Goal: Ask a question

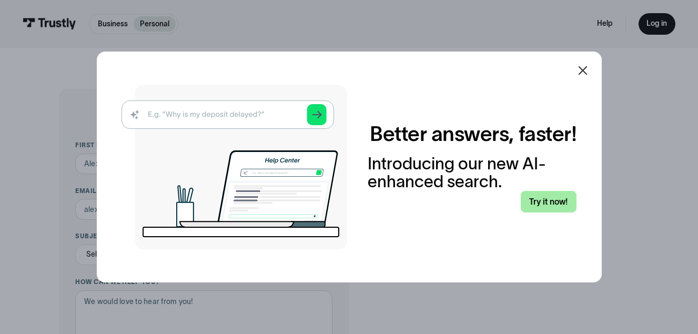
drag, startPoint x: 0, startPoint y: 0, endPoint x: 558, endPoint y: 204, distance: 594.4
click at [558, 204] on link "Try it now!" at bounding box center [549, 202] width 56 height 22
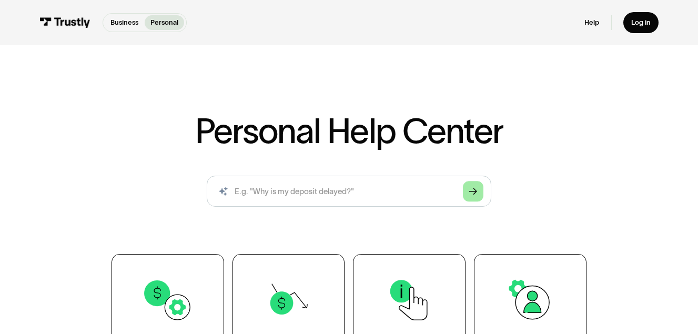
click at [478, 192] on link "Arrow Right" at bounding box center [473, 191] width 21 height 21
click at [420, 194] on input "search" at bounding box center [349, 192] width 285 height 32
type input "why i cant make deposit"
click at [471, 195] on div "Arrow Right" at bounding box center [473, 191] width 8 height 8
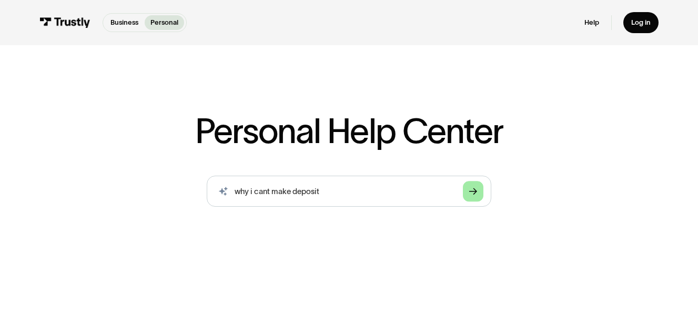
click at [471, 195] on div "Arrow Right" at bounding box center [473, 191] width 8 height 8
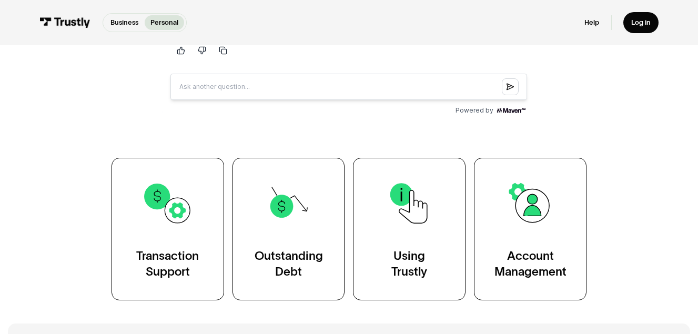
scroll to position [263, 0]
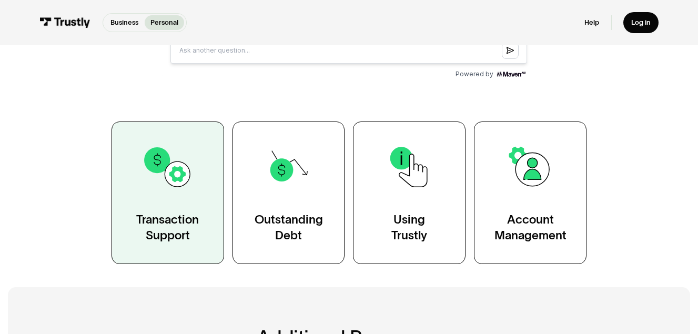
click at [160, 166] on img at bounding box center [167, 166] width 51 height 51
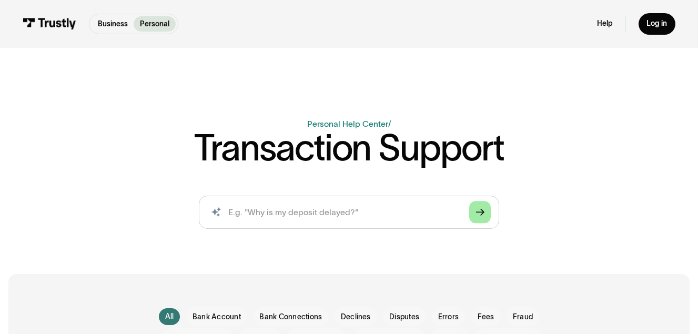
click at [481, 213] on polygon "Search" at bounding box center [480, 212] width 8 height 7
click at [411, 214] on input "search" at bounding box center [349, 212] width 300 height 33
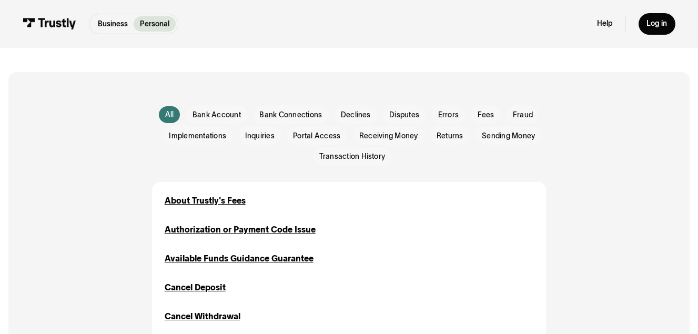
scroll to position [200, 0]
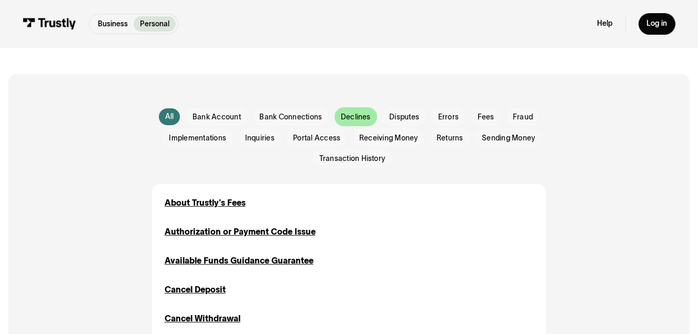
click at [361, 112] on div "Email Form" at bounding box center [355, 116] width 43 height 18
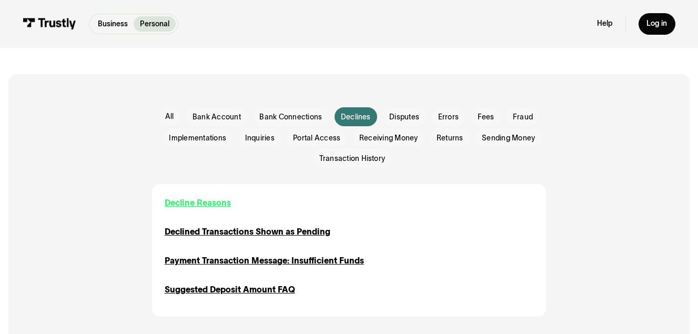
click at [213, 197] on div "Decline Reasons" at bounding box center [198, 203] width 66 height 13
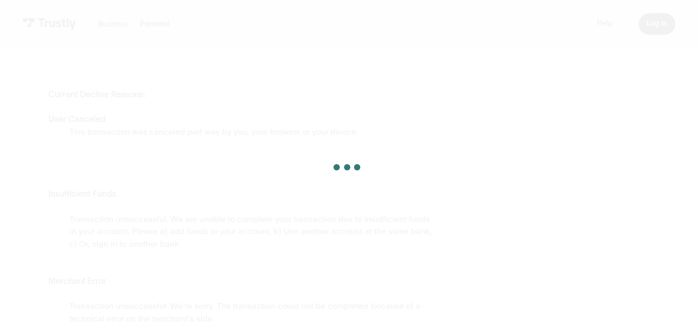
scroll to position [146, 0]
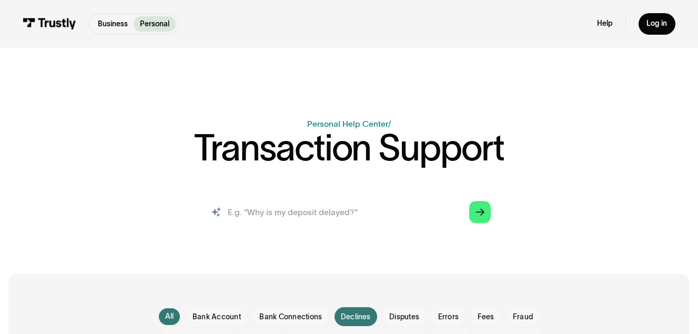
click at [320, 212] on input "search" at bounding box center [349, 212] width 300 height 33
type input "deposit declined"
click at [478, 213] on polygon "Search" at bounding box center [480, 212] width 8 height 7
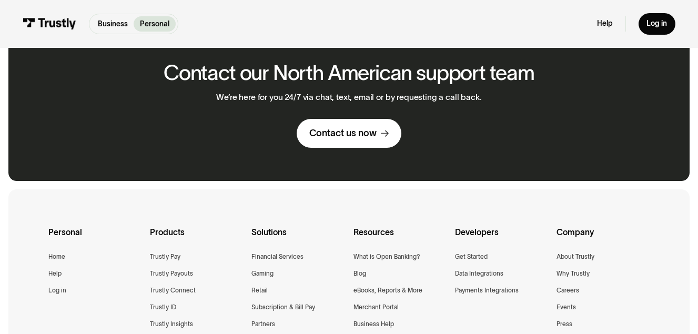
scroll to position [1055, 0]
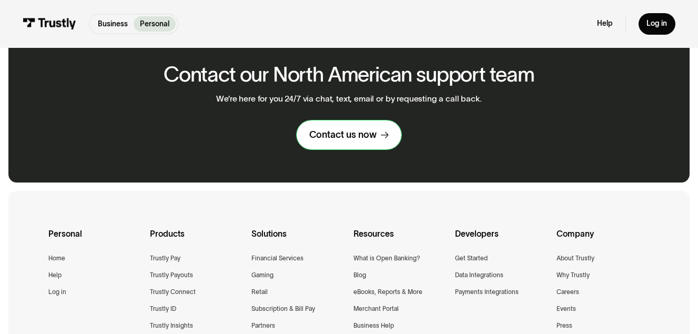
click at [360, 133] on div "Contact us now" at bounding box center [342, 135] width 67 height 12
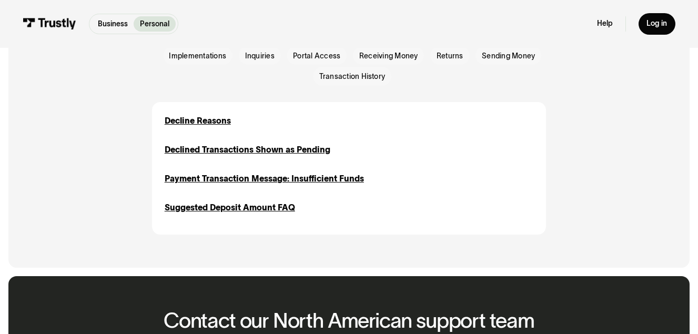
scroll to position [276, 0]
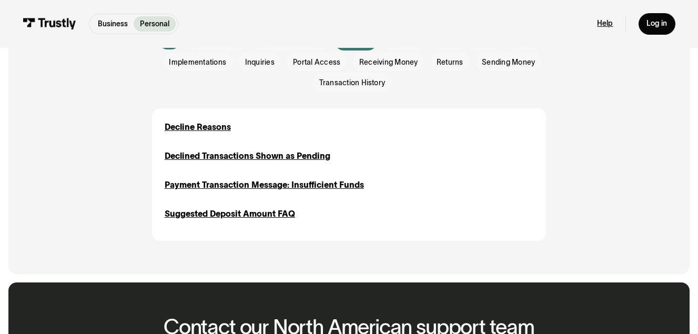
click at [613, 23] on link "Help" at bounding box center [605, 23] width 16 height 9
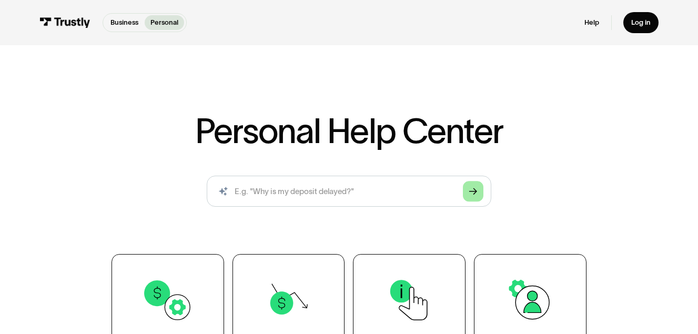
click at [474, 187] on link "Arrow Right" at bounding box center [473, 191] width 21 height 21
click at [474, 188] on icon "Arrow Right" at bounding box center [473, 191] width 8 height 8
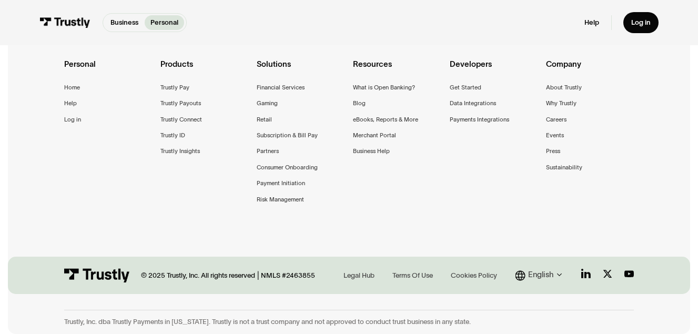
scroll to position [815, 0]
click at [187, 115] on div "Trustly Connect" at bounding box center [181, 120] width 42 height 10
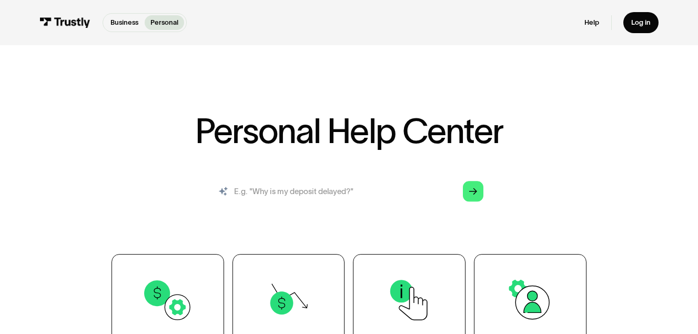
click at [277, 190] on input "search" at bounding box center [349, 192] width 285 height 32
click at [223, 191] on icon "Search" at bounding box center [223, 191] width 10 height 10
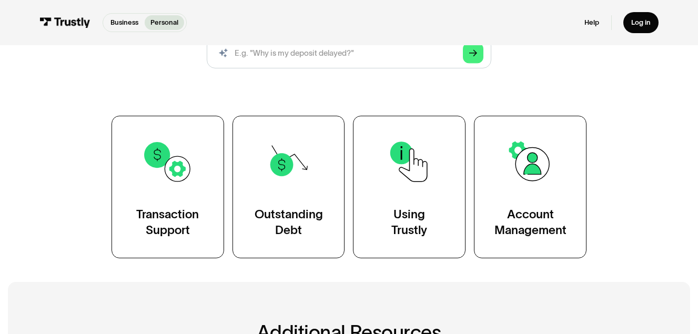
scroll to position [151, 0]
